Goal: Complete application form

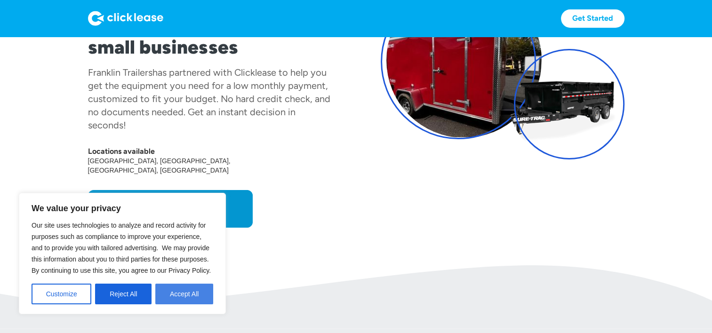
click at [185, 295] on button "Accept All" at bounding box center [184, 294] width 58 height 21
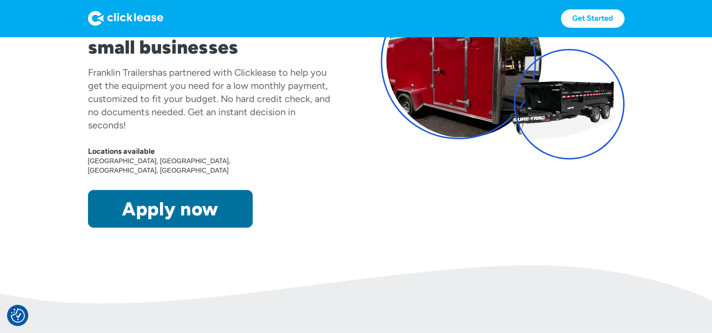
click at [190, 206] on link "Apply now" at bounding box center [170, 209] width 165 height 38
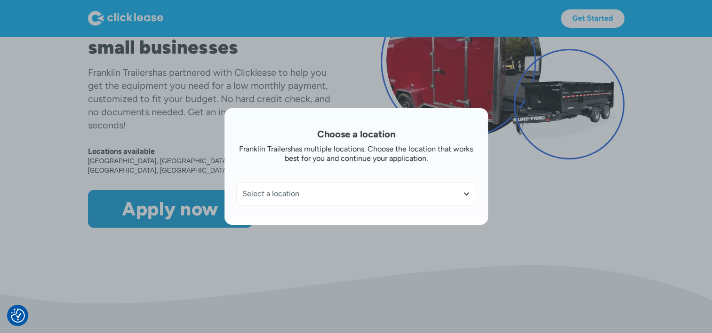
click at [331, 201] on div "Select a location" at bounding box center [356, 194] width 239 height 23
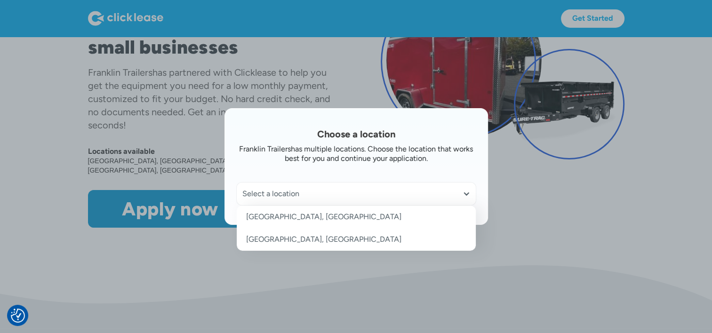
click at [282, 241] on link "[GEOGRAPHIC_DATA], [GEOGRAPHIC_DATA]" at bounding box center [356, 239] width 239 height 23
